Goal: Transaction & Acquisition: Purchase product/service

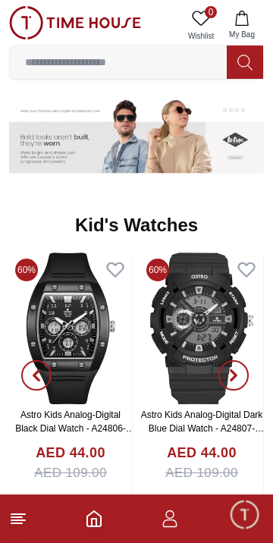
scroll to position [2059, 0]
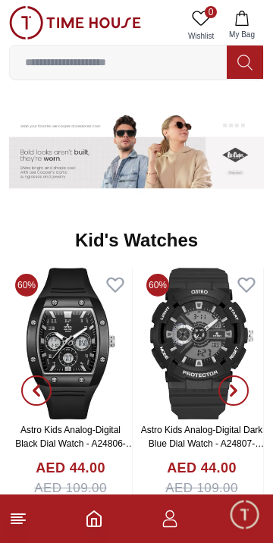
click at [51, 58] on input at bounding box center [118, 62] width 217 height 30
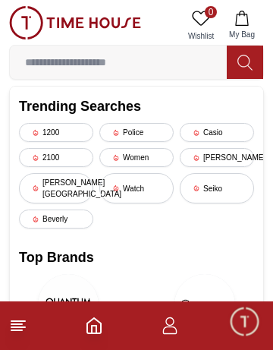
click at [134, 132] on div "Police" at bounding box center [136, 132] width 74 height 19
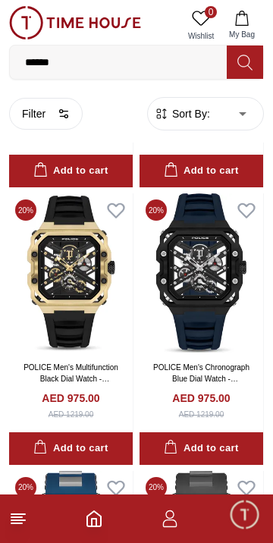
scroll to position [4140, 0]
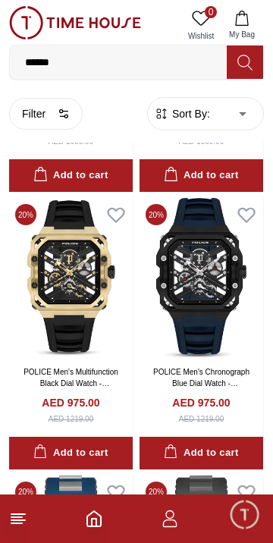
click at [215, 251] on img at bounding box center [202, 277] width 124 height 159
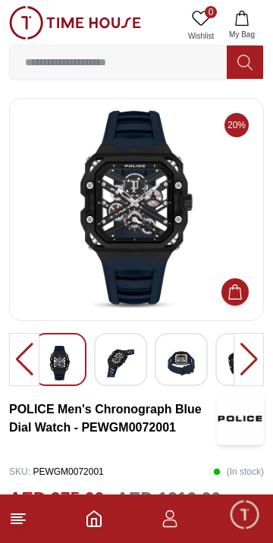
click at [117, 349] on img at bounding box center [120, 363] width 27 height 35
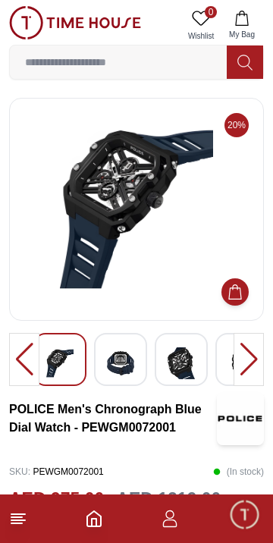
click at [178, 369] on img at bounding box center [181, 363] width 27 height 35
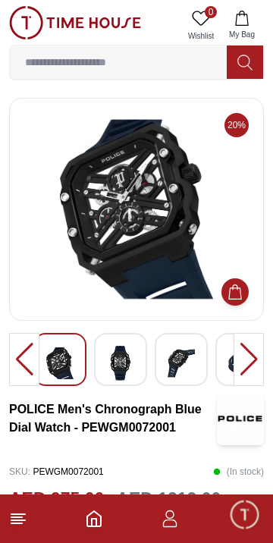
click at [125, 364] on img at bounding box center [120, 363] width 27 height 35
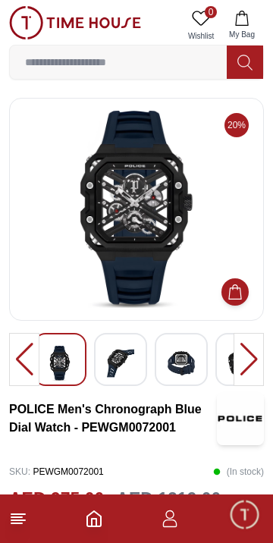
click at [126, 354] on img at bounding box center [120, 363] width 27 height 35
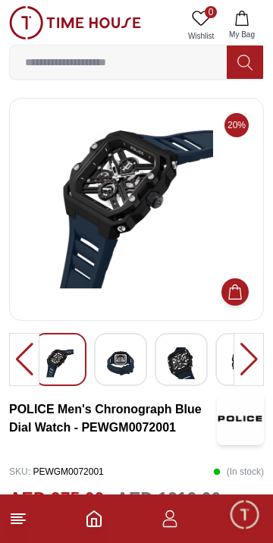
click at [126, 358] on img at bounding box center [120, 363] width 27 height 35
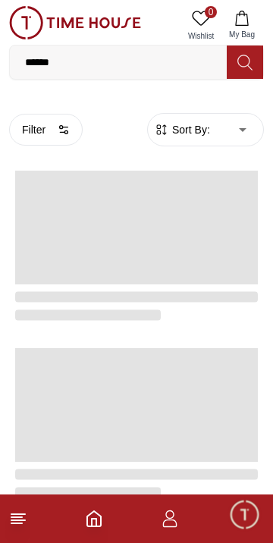
scroll to position [2636, 0]
